Goal: Find specific page/section: Find specific page/section

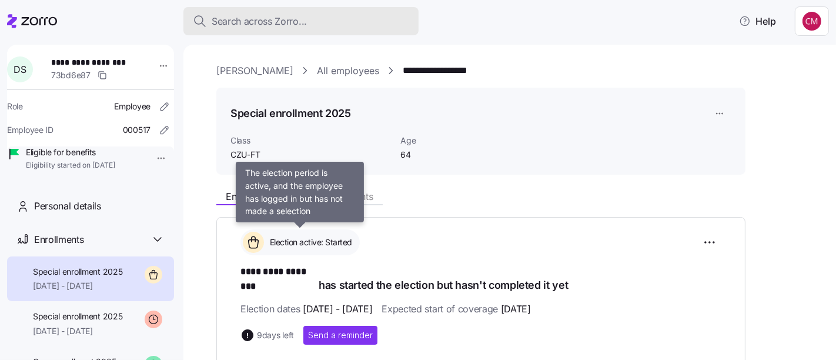
click at [358, 18] on div "Search across Zorro..." at bounding box center [301, 21] width 216 height 15
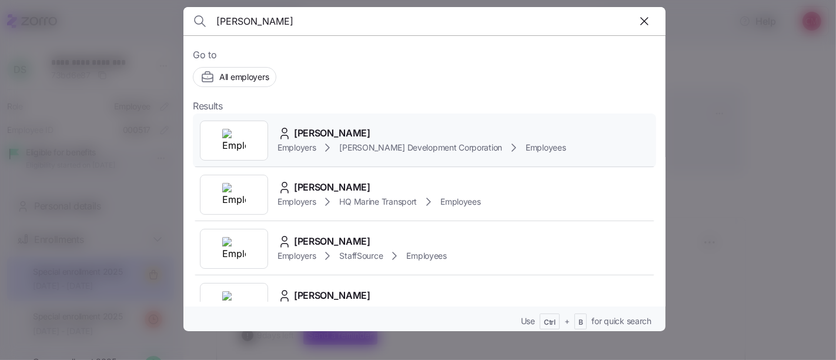
type input "[PERSON_NAME]"
click at [243, 141] on img at bounding box center [234, 141] width 24 height 24
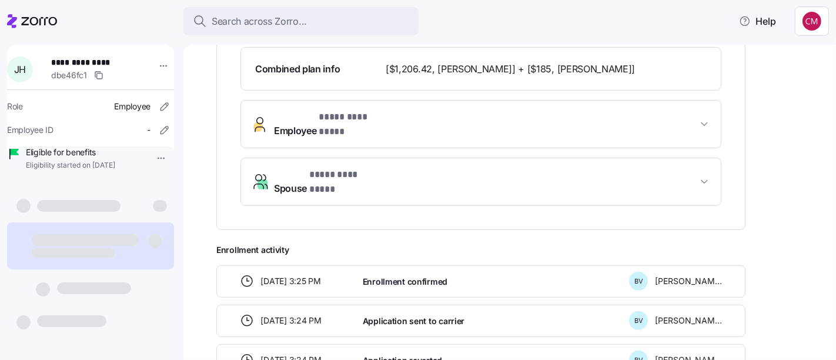
scroll to position [423, 0]
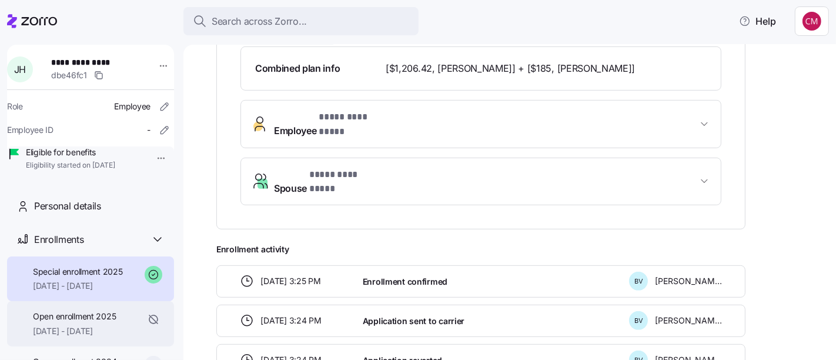
click at [97, 322] on span "Open enrollment 2025" at bounding box center [74, 316] width 83 height 12
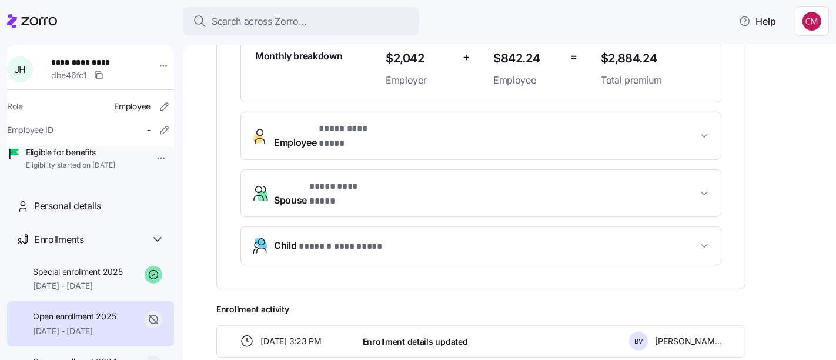
scroll to position [359, 0]
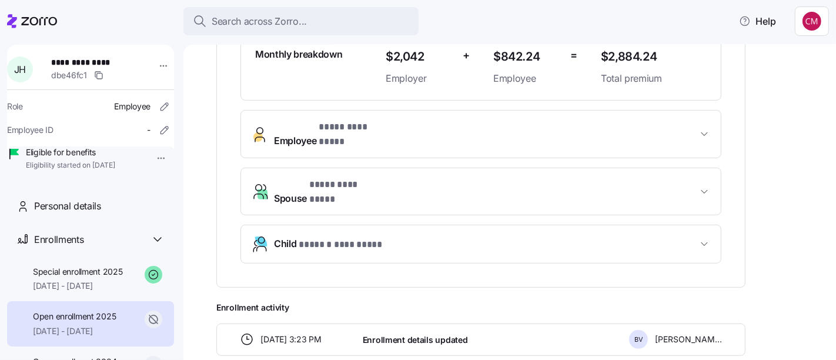
click at [462, 236] on span "Child * ****** ********* *" at bounding box center [485, 244] width 423 height 16
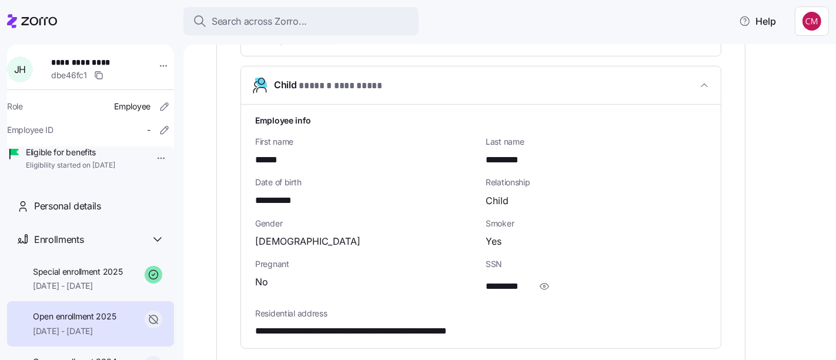
scroll to position [520, 0]
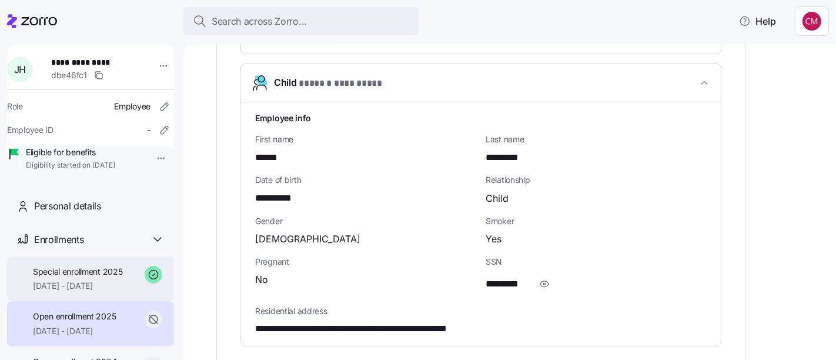
click at [99, 292] on span "[DATE] - [DATE]" at bounding box center [78, 286] width 90 height 12
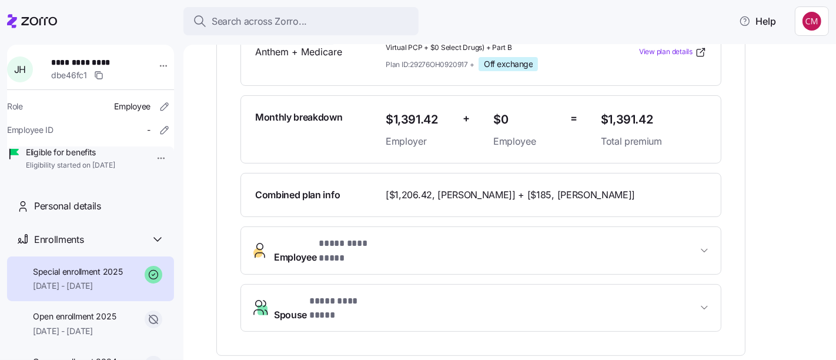
scroll to position [295, 0]
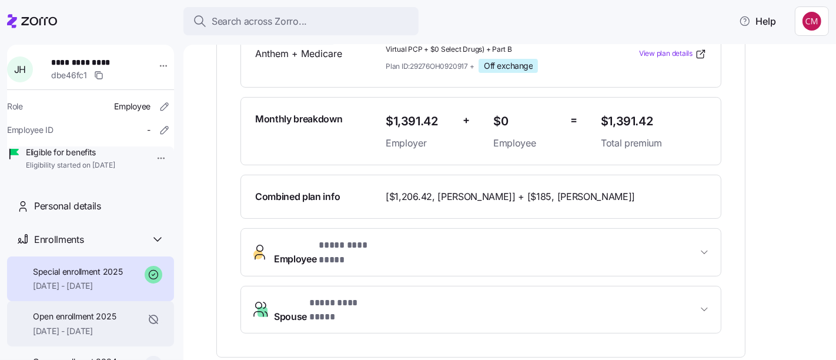
click at [114, 322] on span "Open enrollment 2025" at bounding box center [74, 316] width 83 height 12
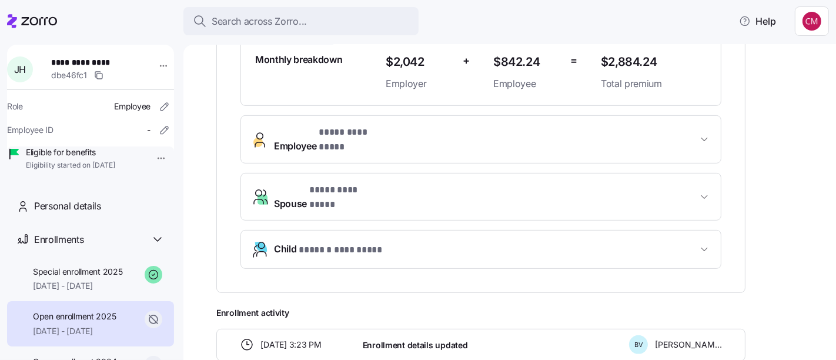
scroll to position [354, 0]
click at [418, 236] on button "Child * ****** ********* *" at bounding box center [481, 250] width 480 height 38
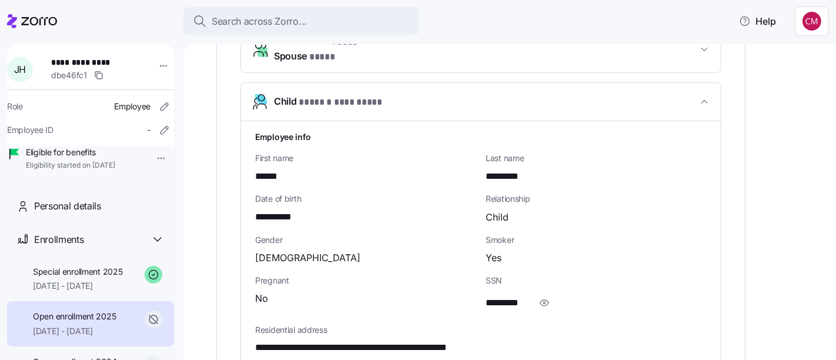
scroll to position [499, 0]
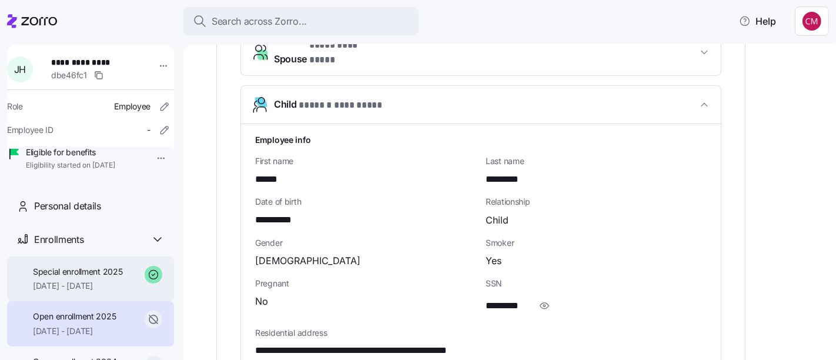
click at [92, 302] on div "Special enrollment 2025 [DATE] - [DATE]" at bounding box center [90, 278] width 167 height 45
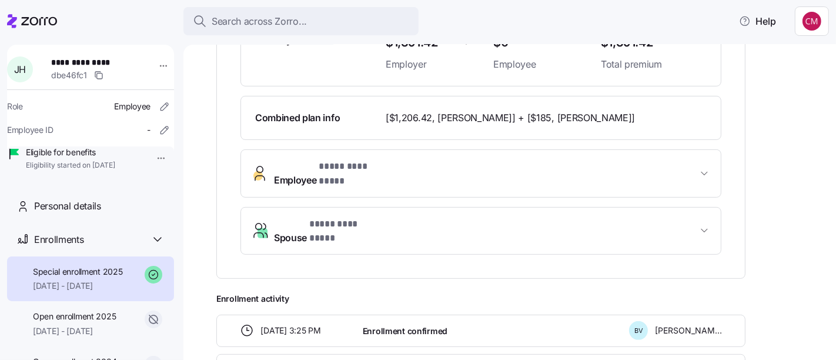
scroll to position [375, 0]
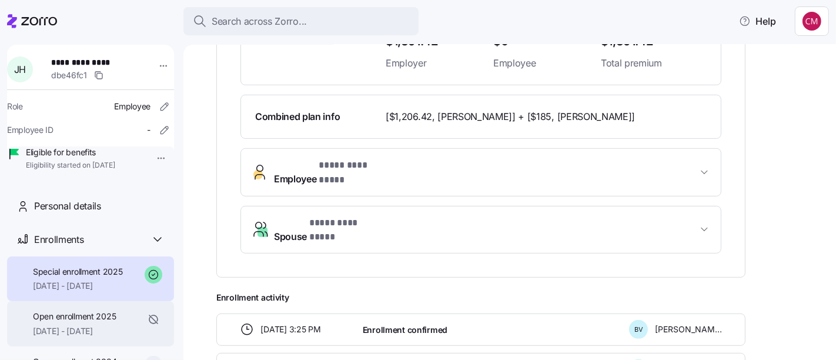
click at [102, 337] on span "[DATE] - [DATE]" at bounding box center [74, 331] width 83 height 12
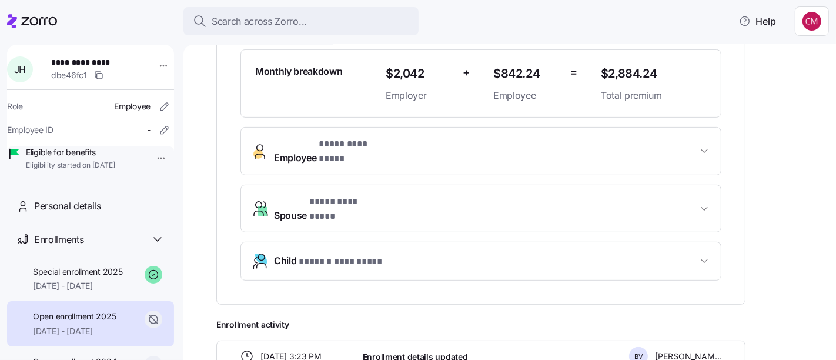
scroll to position [344, 0]
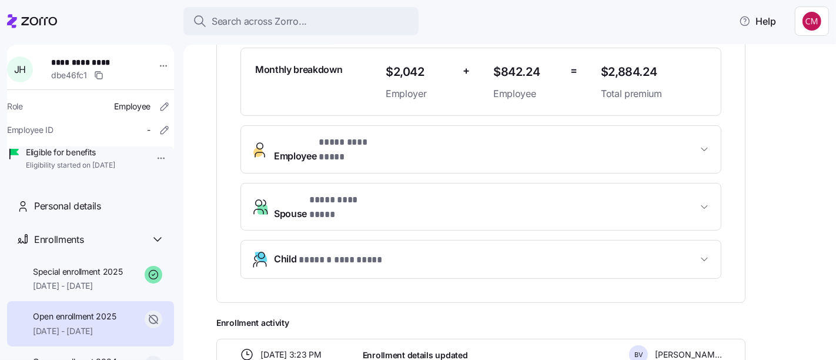
click at [266, 250] on icon "button" at bounding box center [260, 259] width 19 height 19
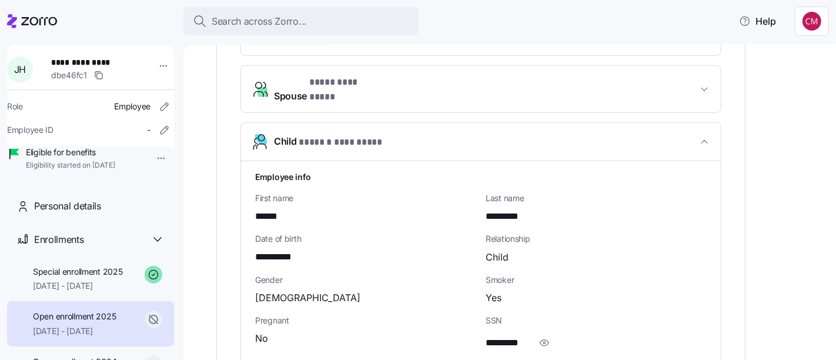
scroll to position [465, 0]
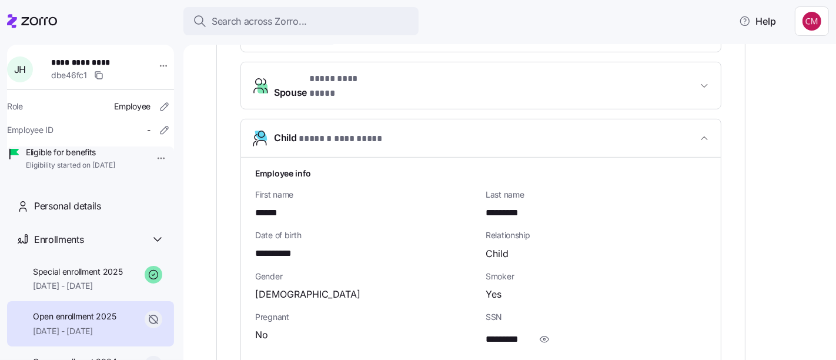
click at [776, 247] on div "**********" at bounding box center [517, 165] width 603 height 893
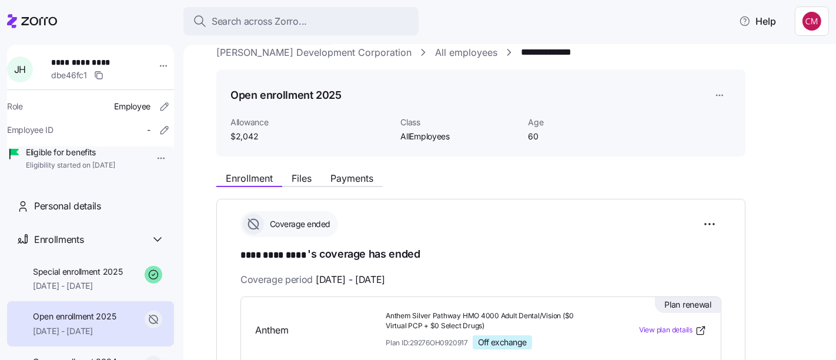
scroll to position [0, 0]
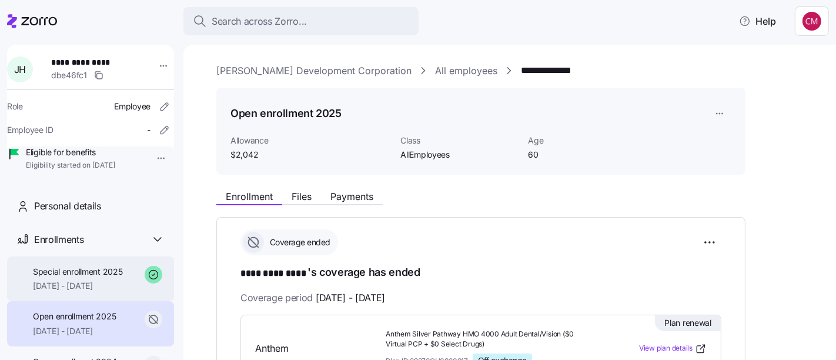
click at [82, 292] on span "[DATE] - [DATE]" at bounding box center [78, 286] width 90 height 12
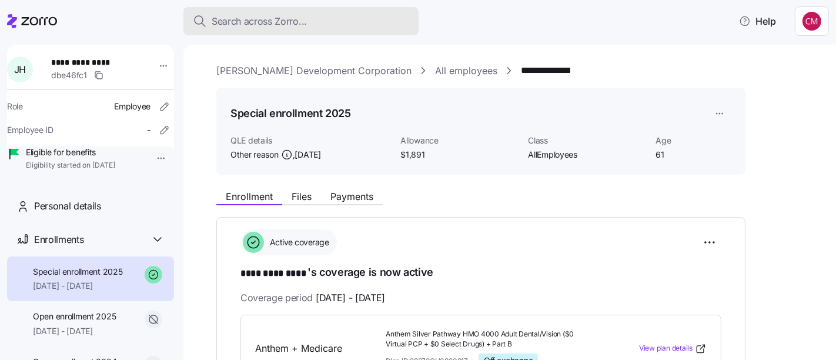
click at [289, 34] on button "Search across Zorro..." at bounding box center [300, 21] width 235 height 28
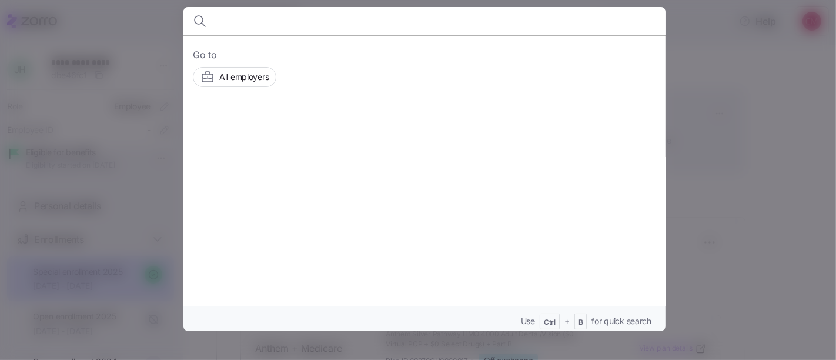
type input "f"
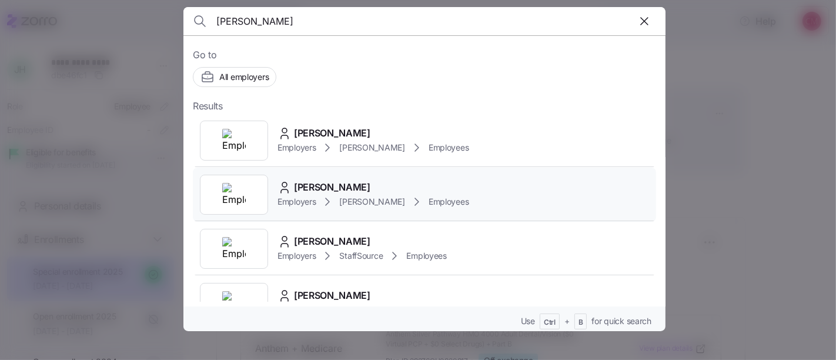
type input "[PERSON_NAME]"
click at [240, 190] on img at bounding box center [234, 195] width 24 height 24
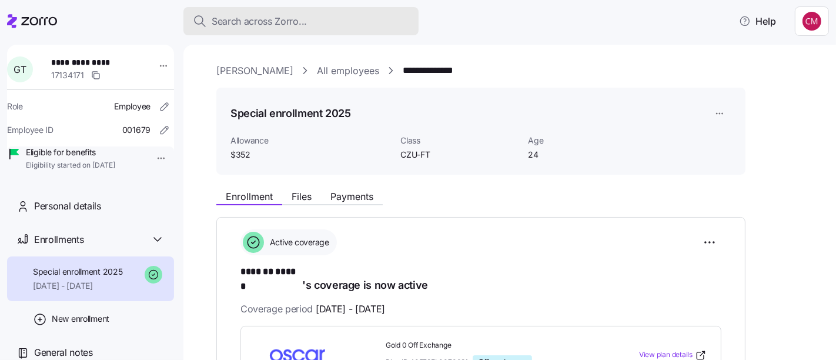
click at [348, 28] on button "Search across Zorro..." at bounding box center [300, 21] width 235 height 28
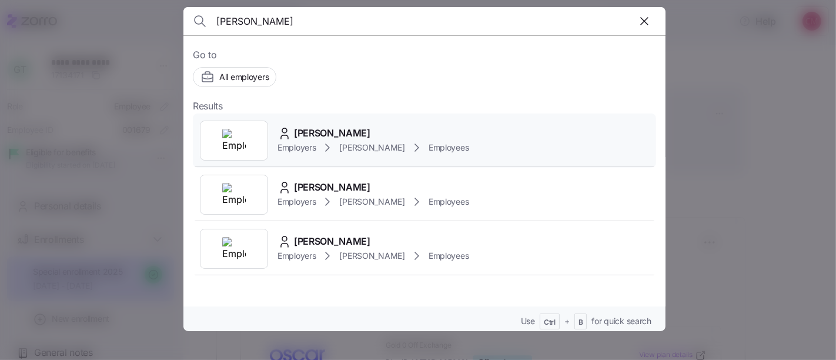
type input "[PERSON_NAME]"
click at [244, 149] on img at bounding box center [234, 141] width 24 height 24
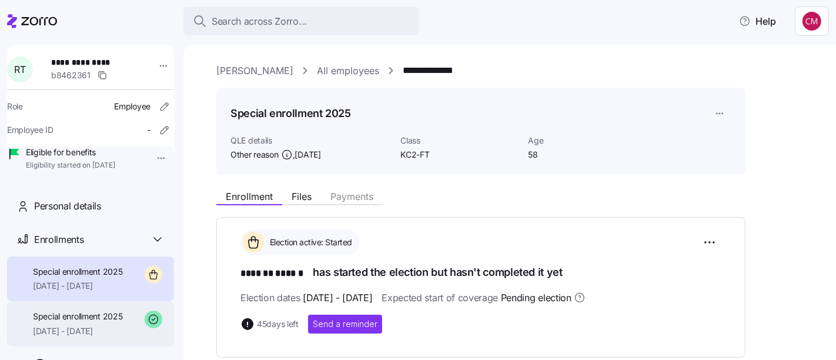
click at [106, 337] on span "[DATE] - [DATE]" at bounding box center [78, 331] width 90 height 12
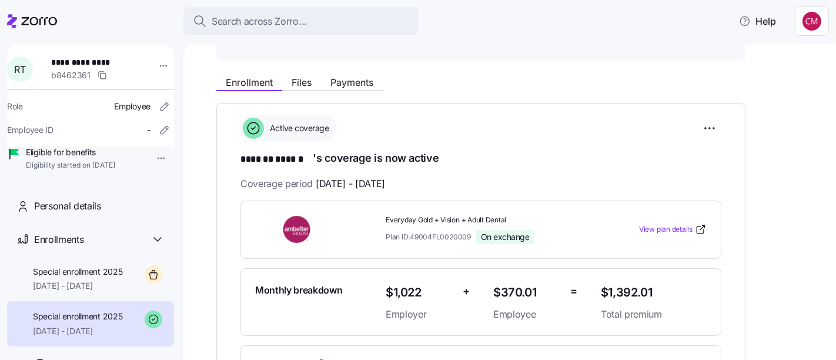
scroll to position [116, 0]
